Goal: Task Accomplishment & Management: Use online tool/utility

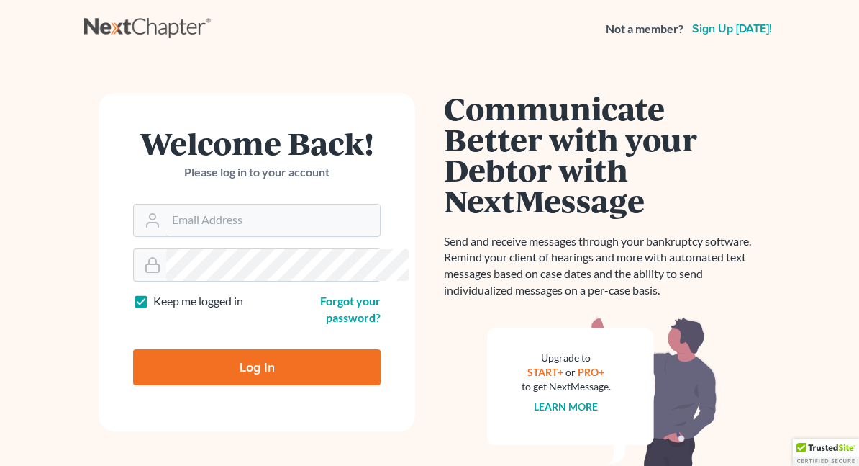
type input "[EMAIL_ADDRESS][DOMAIN_NAME]"
click at [219, 350] on input "Log In" at bounding box center [257, 367] width 248 height 36
type input "Thinking..."
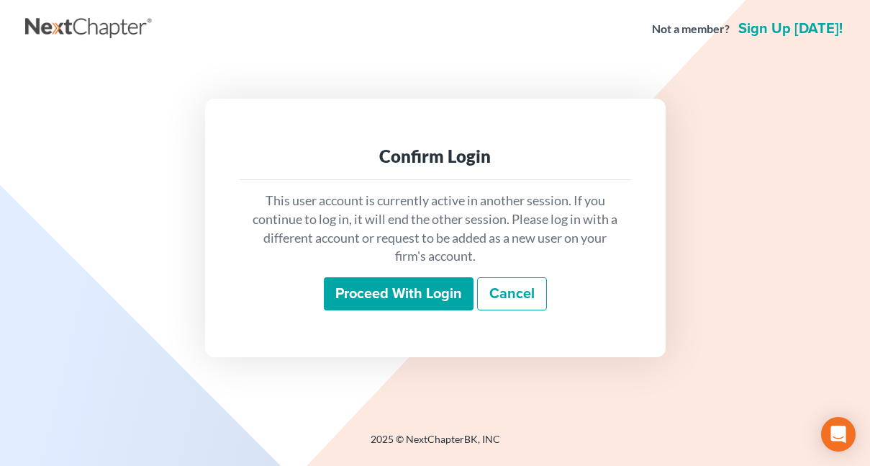
click at [353, 291] on input "Proceed with login" at bounding box center [399, 293] width 150 height 33
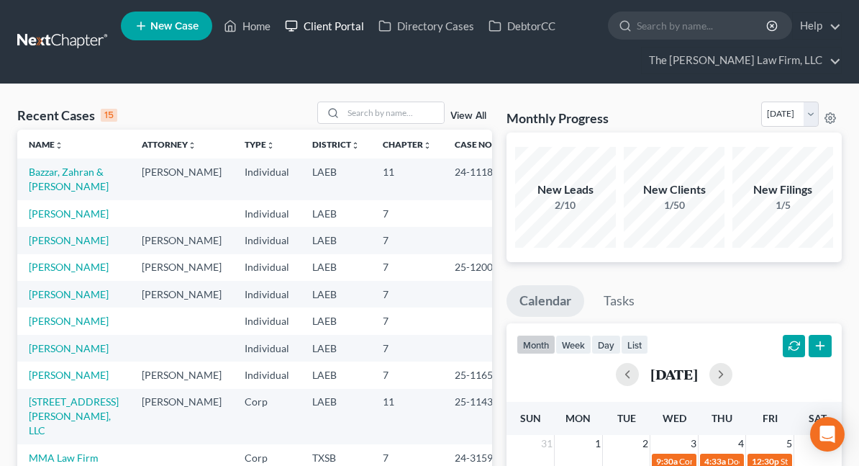
click at [333, 25] on link "Client Portal" at bounding box center [325, 26] width 94 height 26
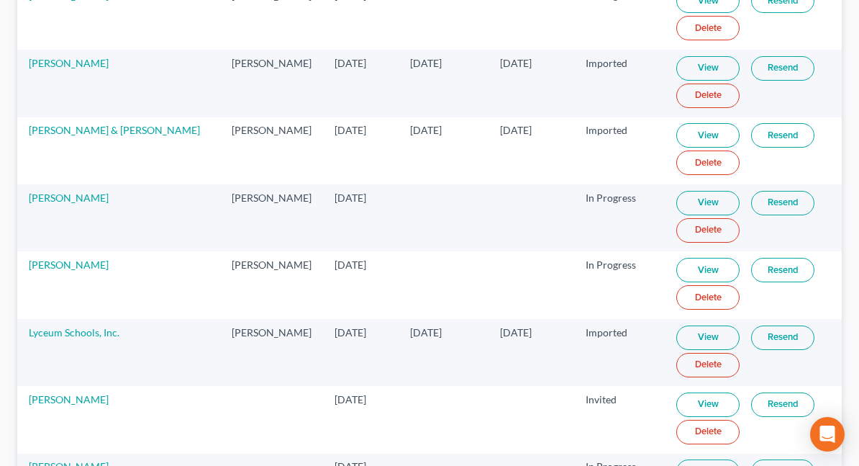
scroll to position [2988, 0]
